Goal: Task Accomplishment & Management: Manage account settings

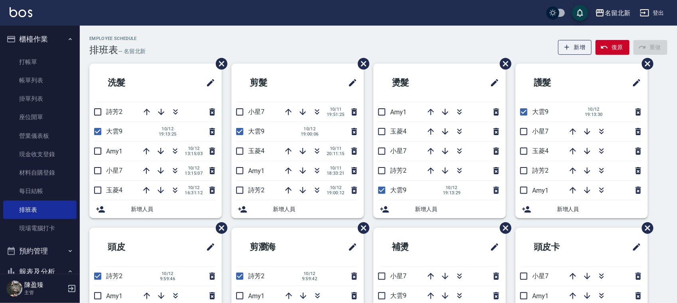
scroll to position [100, 0]
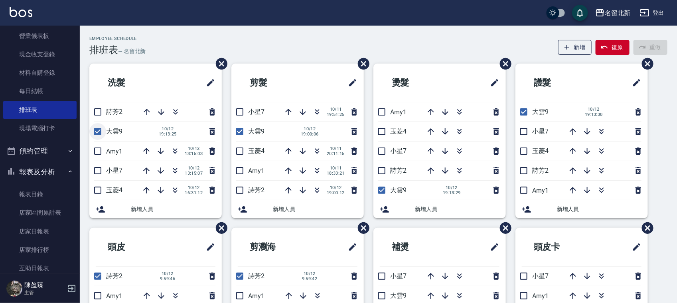
click at [95, 132] on input "checkbox" at bounding box center [97, 131] width 17 height 17
checkbox input "false"
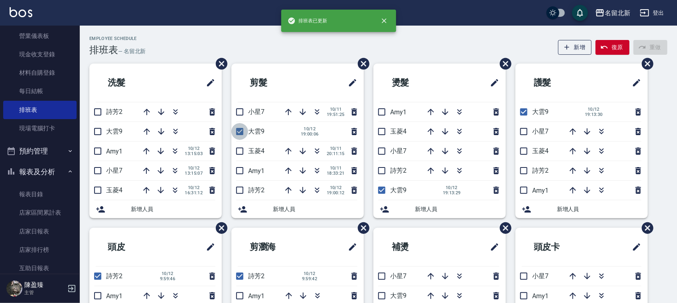
click at [240, 132] on input "checkbox" at bounding box center [240, 131] width 17 height 17
checkbox input "false"
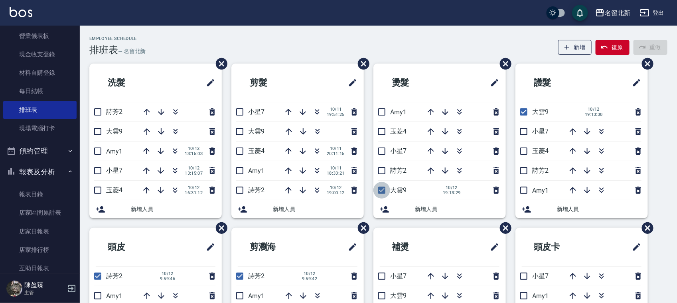
click at [384, 192] on input "checkbox" at bounding box center [382, 190] width 17 height 17
checkbox input "false"
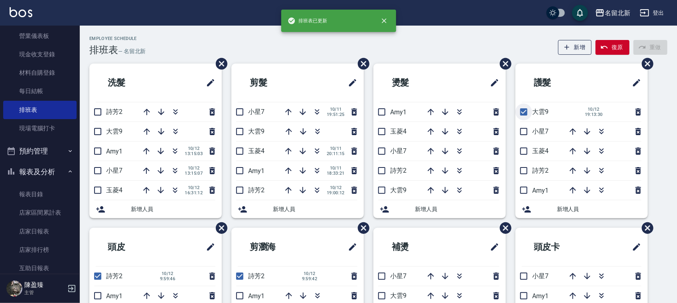
click at [525, 109] on input "checkbox" at bounding box center [524, 111] width 17 height 17
checkbox input "false"
click at [525, 172] on input "checkbox" at bounding box center [524, 170] width 17 height 17
checkbox input "true"
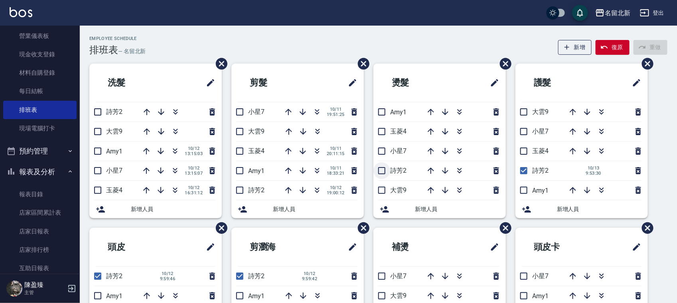
click at [384, 172] on input "checkbox" at bounding box center [382, 170] width 17 height 17
checkbox input "true"
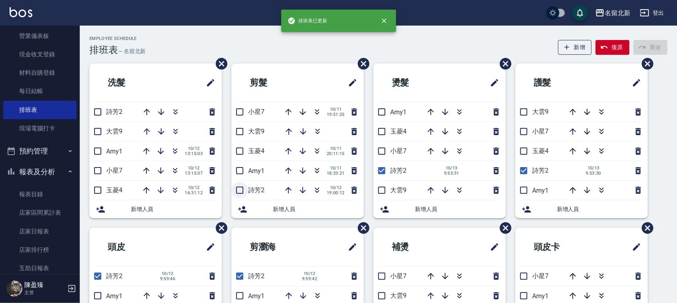
click at [241, 192] on input "checkbox" at bounding box center [240, 190] width 17 height 17
checkbox input "true"
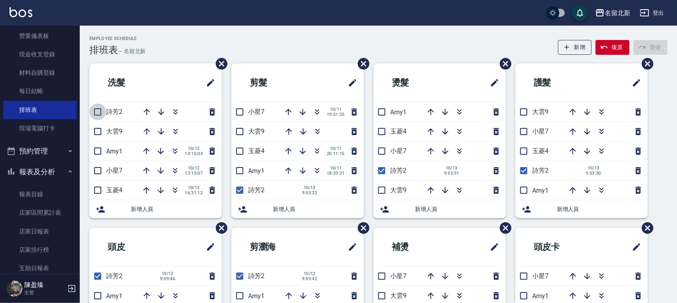
drag, startPoint x: 95, startPoint y: 111, endPoint x: 85, endPoint y: 125, distance: 17.5
click at [97, 111] on input "checkbox" at bounding box center [97, 111] width 17 height 17
checkbox input "true"
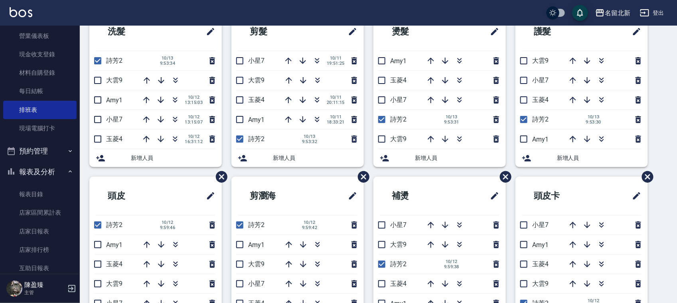
scroll to position [56, 0]
